Goal: Find specific page/section: Find specific page/section

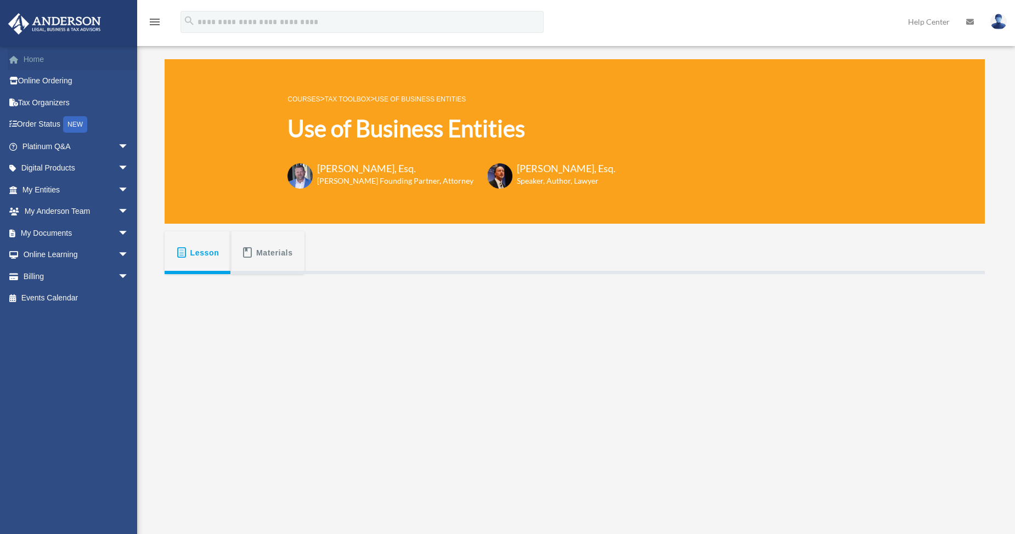
click at [37, 56] on link "Home" at bounding box center [77, 59] width 138 height 22
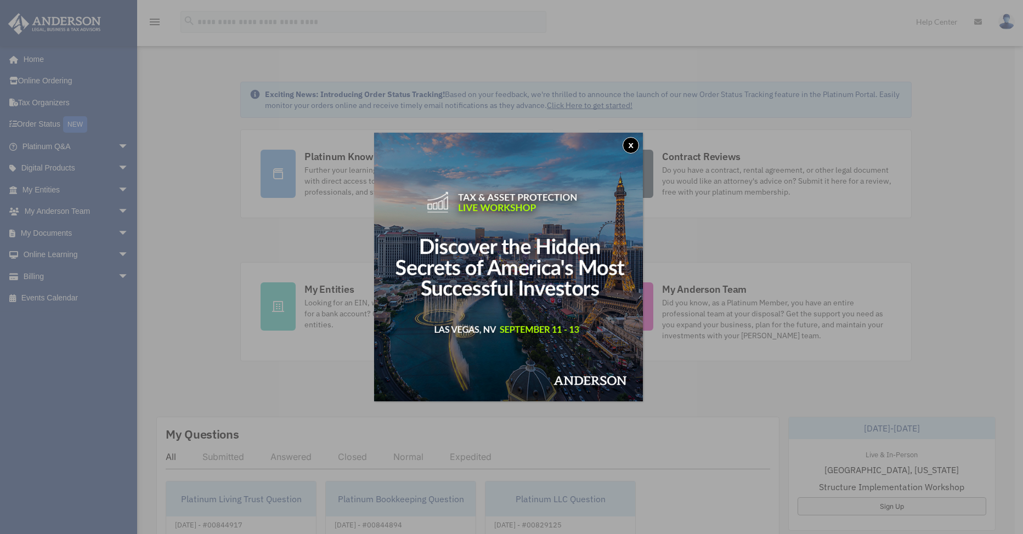
click at [266, 233] on div "x" at bounding box center [511, 267] width 1023 height 534
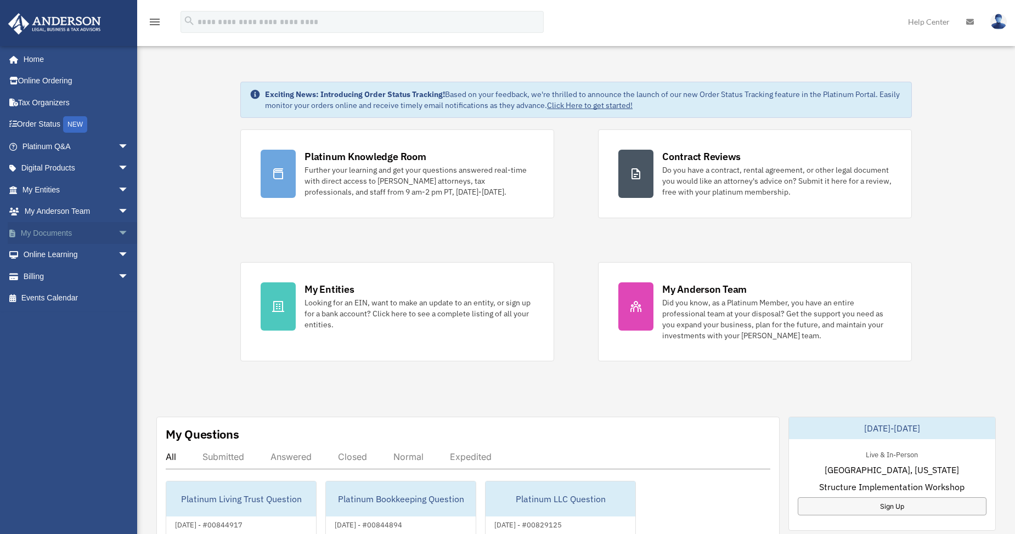
click at [42, 231] on link "My Documents arrow_drop_down" at bounding box center [77, 233] width 138 height 22
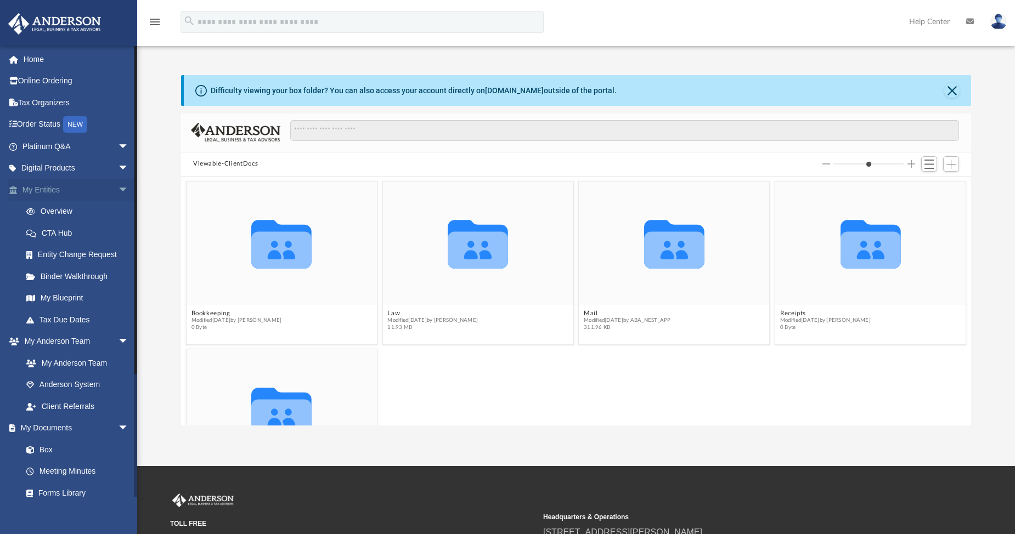
click at [48, 188] on link "My Entities arrow_drop_down" at bounding box center [77, 190] width 138 height 22
